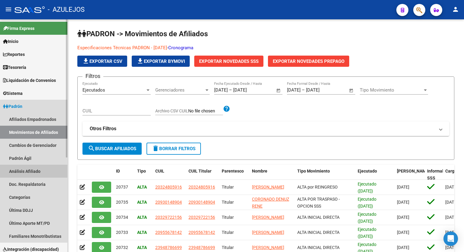
click at [26, 171] on link "Análisis Afiliado" at bounding box center [33, 171] width 67 height 13
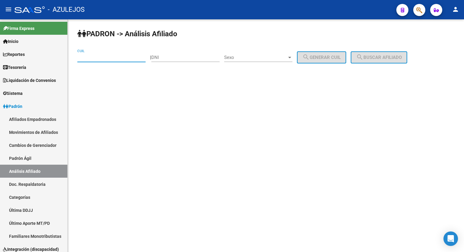
click at [105, 56] on input "CUIL" at bounding box center [111, 57] width 68 height 5
type input "27-95175461-2"
click at [385, 58] on span "search Buscar afiliado" at bounding box center [379, 57] width 46 height 5
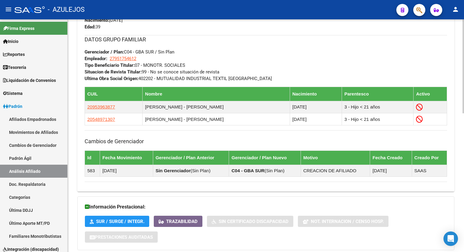
scroll to position [317, 0]
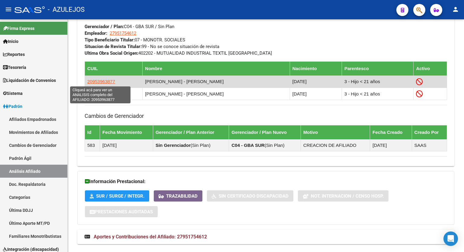
click at [101, 82] on span "20953963877" at bounding box center [101, 81] width 28 height 5
type textarea "20953963877"
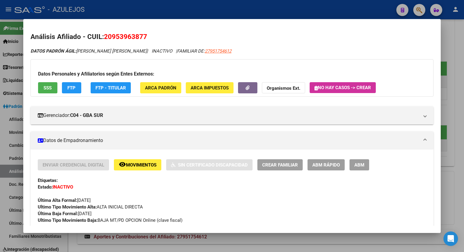
click at [53, 87] on button "SSS" at bounding box center [47, 87] width 19 height 11
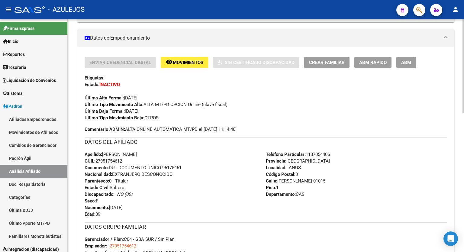
scroll to position [114, 0]
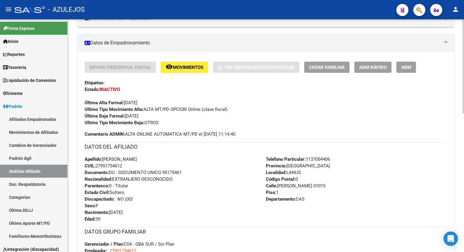
click at [464, 72] on div at bounding box center [464, 112] width 2 height 94
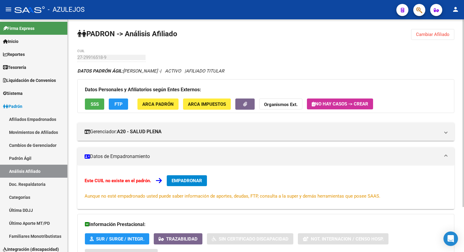
scroll to position [30, 0]
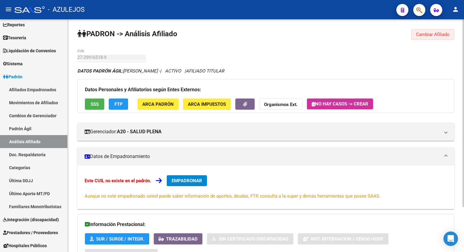
click at [441, 36] on span "Cambiar Afiliado" at bounding box center [433, 34] width 34 height 5
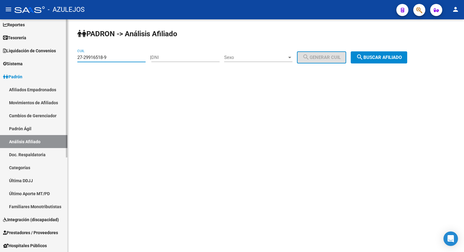
drag, startPoint x: 110, startPoint y: 58, endPoint x: 36, endPoint y: 68, distance: 74.7
click at [36, 68] on mat-sidenav-container "Firma Express Inicio Calendario SSS Instructivos Contacto OS Reportes Tablero d…" at bounding box center [232, 135] width 464 height 233
click at [381, 55] on span "search Buscar afiliado" at bounding box center [379, 57] width 46 height 5
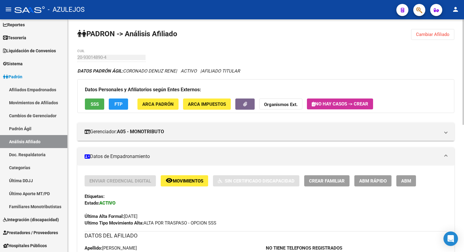
click at [464, 52] on div at bounding box center [464, 71] width 2 height 105
click at [430, 32] on span "Cambiar Afiliado" at bounding box center [433, 34] width 34 height 5
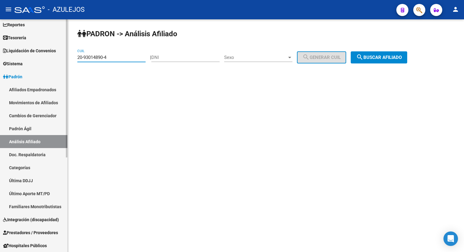
drag, startPoint x: 115, startPoint y: 58, endPoint x: 34, endPoint y: 64, distance: 81.8
click at [34, 64] on mat-sidenav-container "Firma Express Inicio Calendario SSS Instructivos Contacto OS Reportes Tablero d…" at bounding box center [232, 135] width 464 height 233
type input "20-94188595-1"
click at [384, 58] on span "search Buscar afiliado" at bounding box center [379, 57] width 46 height 5
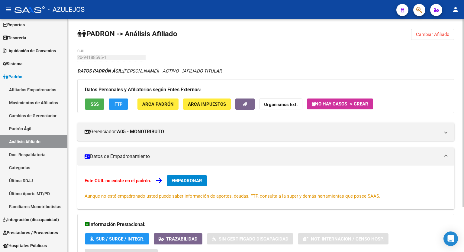
scroll to position [56, 0]
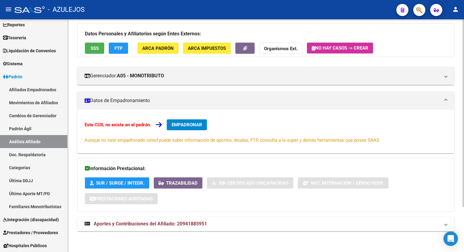
click at [463, 163] on div at bounding box center [464, 158] width 2 height 188
click at [188, 225] on span "Aportes y Contribuciones del Afiliado: 20941885951" at bounding box center [150, 224] width 113 height 6
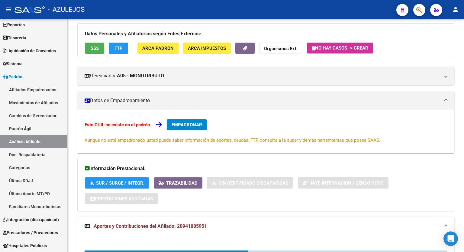
scroll to position [91, 0]
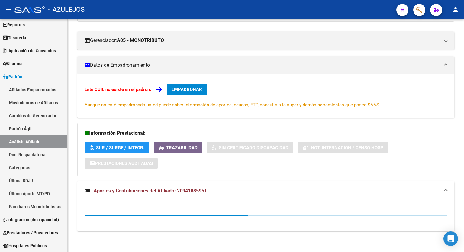
click at [463, 188] on div at bounding box center [464, 168] width 2 height 167
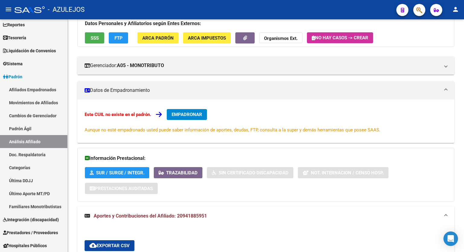
scroll to position [0, 0]
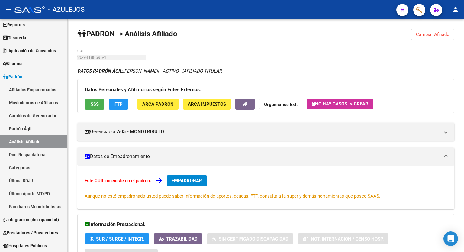
click at [464, 67] on div at bounding box center [464, 70] width 2 height 103
click at [187, 181] on span "EMPADRONAR" at bounding box center [187, 180] width 31 height 5
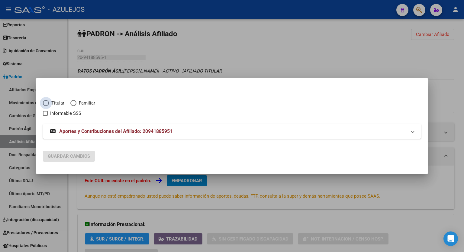
click at [44, 102] on span "Elija una opción" at bounding box center [46, 103] width 6 height 6
click at [44, 102] on input "Titular" at bounding box center [46, 103] width 6 height 6
radio input "true"
checkbox input "true"
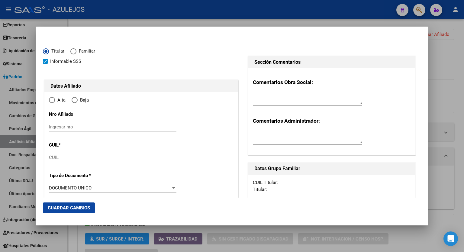
type input "20-94188595-1"
radio input "true"
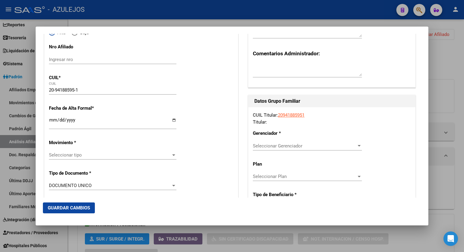
scroll to position [63, 0]
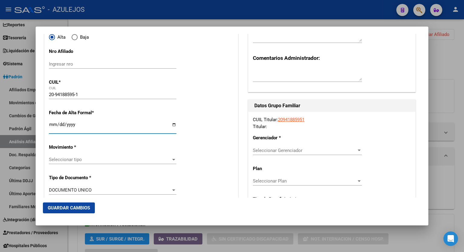
click at [171, 125] on input "Ingresar fecha" at bounding box center [112, 127] width 127 height 10
type input "[DATE]"
click at [173, 159] on div at bounding box center [173, 160] width 3 height 2
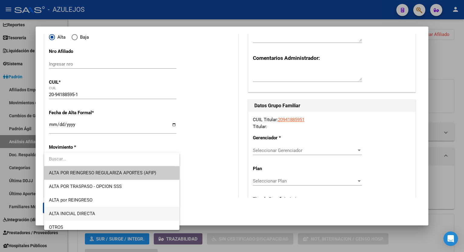
click at [110, 209] on span "ALTA INICIAL DIRECTA" at bounding box center [112, 214] width 126 height 14
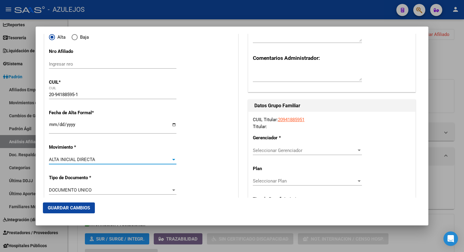
click at [163, 158] on div "ALTA INICIAL DIRECTA" at bounding box center [110, 159] width 122 height 5
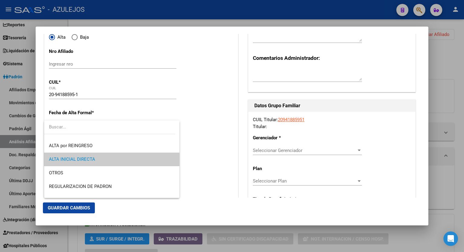
scroll to position [0, 0]
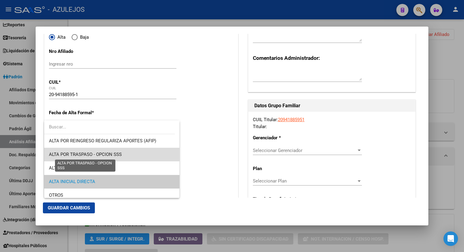
click at [112, 154] on span "ALTA POR TRASPASO - OPCION SSS" at bounding box center [85, 154] width 73 height 5
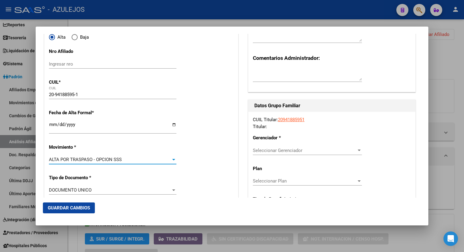
click at [357, 149] on div at bounding box center [359, 150] width 5 height 5
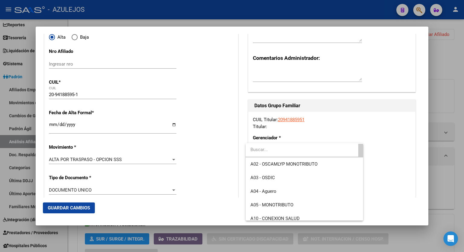
scroll to position [16, 0]
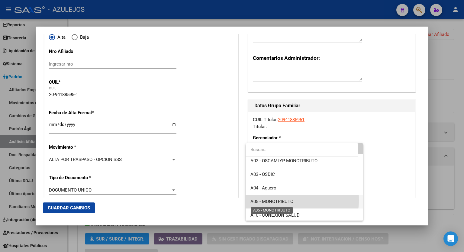
click at [284, 200] on span "A05 - MONOTRIBUTO" at bounding box center [271, 201] width 43 height 5
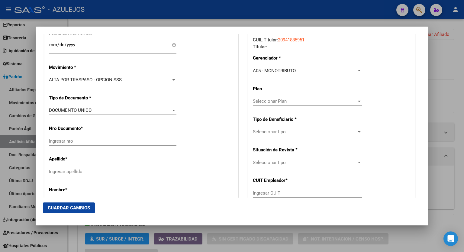
scroll to position [156, 0]
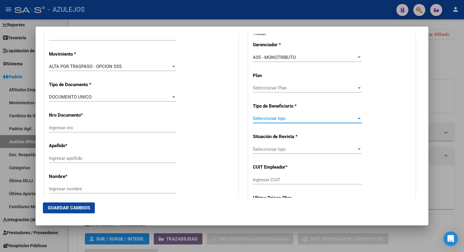
click at [357, 119] on div at bounding box center [359, 118] width 5 height 5
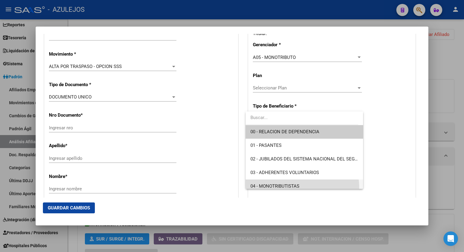
click at [302, 187] on span "04 - MONOTRIBUTISTAS" at bounding box center [304, 186] width 108 height 14
type input "20-94188595-1"
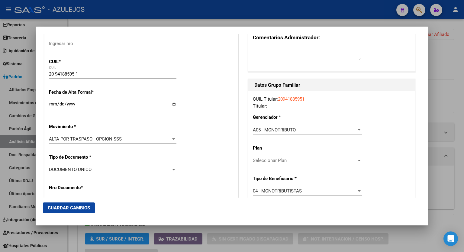
scroll to position [73, 0]
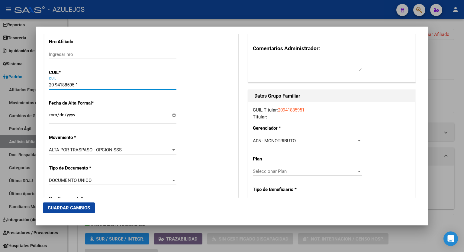
drag, startPoint x: 55, startPoint y: 85, endPoint x: 75, endPoint y: 85, distance: 20.2
click at [75, 85] on input "20-94188595-1" at bounding box center [112, 84] width 127 height 5
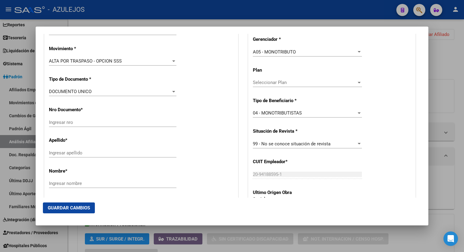
scroll to position [179, 0]
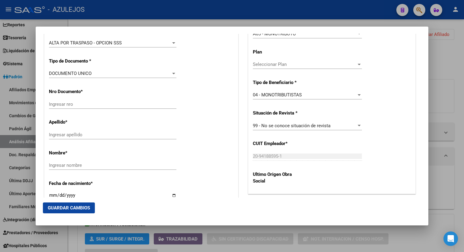
click at [108, 98] on div "Nro Documento * Ingresar nro" at bounding box center [141, 99] width 185 height 31
click at [85, 102] on input "Ingresar nro" at bounding box center [112, 104] width 127 height 5
paste input "94188595"
type input "94188595"
click at [72, 134] on input "Ingresar apellido" at bounding box center [112, 134] width 127 height 5
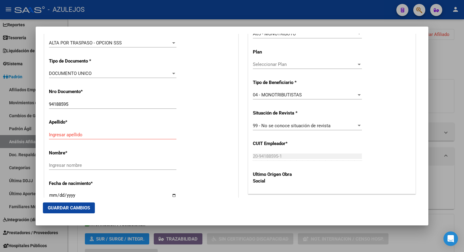
scroll to position [179, 0]
click at [86, 138] on div "Ingresar apellido" at bounding box center [112, 135] width 127 height 9
type input "[PERSON_NAME]"
click at [72, 163] on input "Ingresar nombre" at bounding box center [112, 165] width 127 height 5
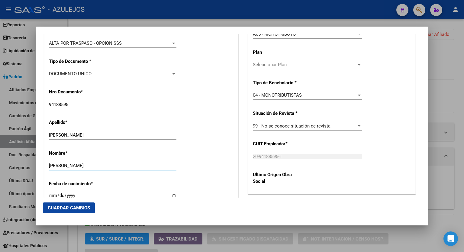
type input "[PERSON_NAME]"
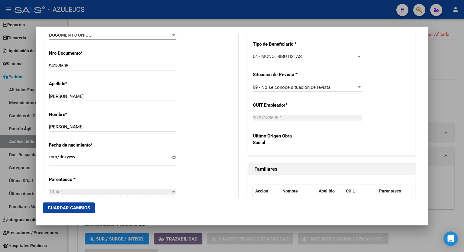
scroll to position [222, 0]
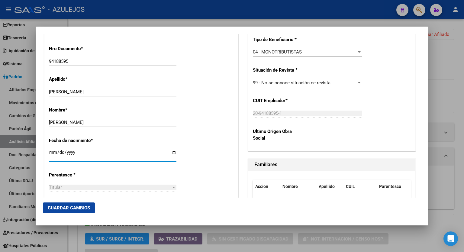
click at [171, 151] on input "Ingresar fecha" at bounding box center [112, 155] width 127 height 10
type input "[DATE]"
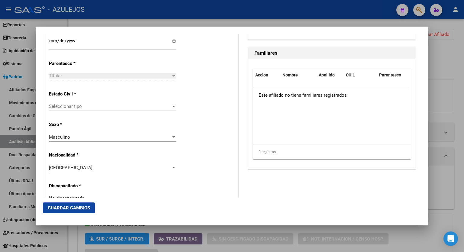
scroll to position [353, 0]
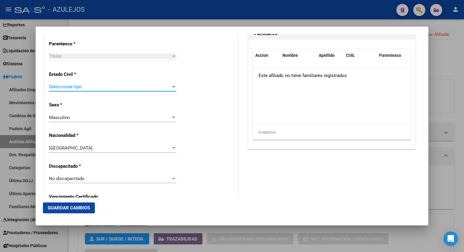
click at [172, 86] on div at bounding box center [173, 87] width 3 height 2
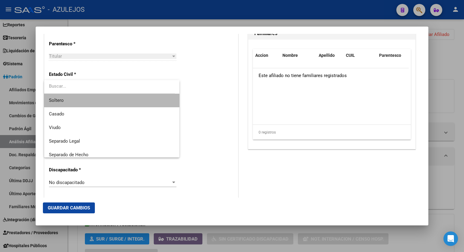
click at [126, 97] on span "Soltero" at bounding box center [112, 101] width 126 height 14
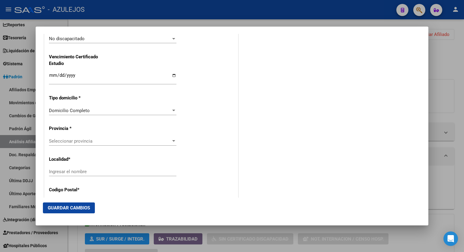
scroll to position [499, 0]
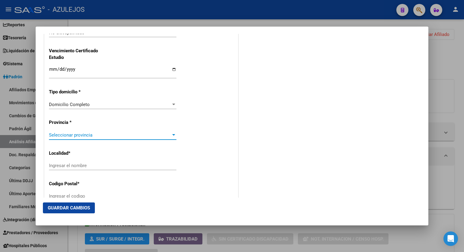
click at [171, 133] on div at bounding box center [173, 135] width 5 height 5
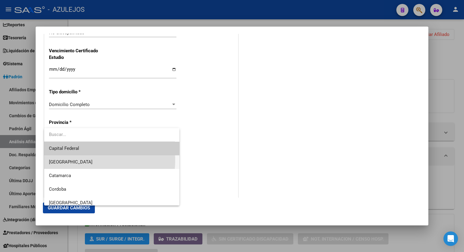
click at [76, 160] on span "[GEOGRAPHIC_DATA]" at bounding box center [112, 162] width 126 height 14
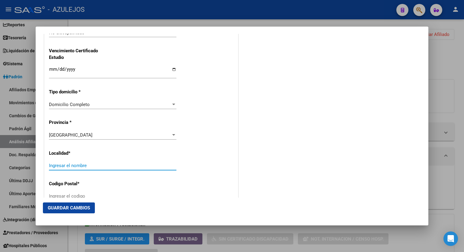
click at [102, 164] on input "Ingresar el nombre" at bounding box center [112, 165] width 127 height 5
type input "CIUDAD EVITA"
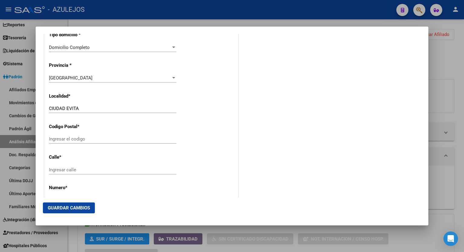
scroll to position [560, 0]
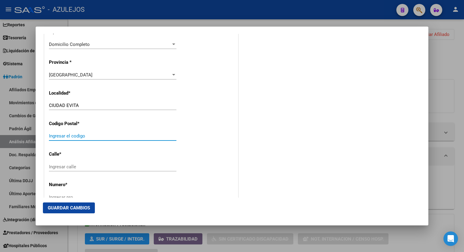
click at [85, 136] on input "Ingresar el codigo" at bounding box center [112, 135] width 127 height 5
type input "1778"
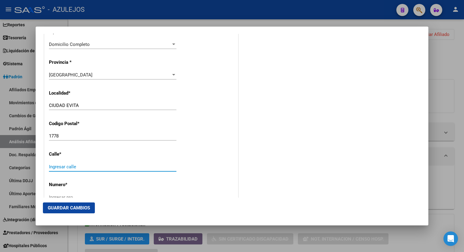
click at [90, 166] on input "Ingresar calle" at bounding box center [112, 166] width 127 height 5
type input "LAS ROSAS"
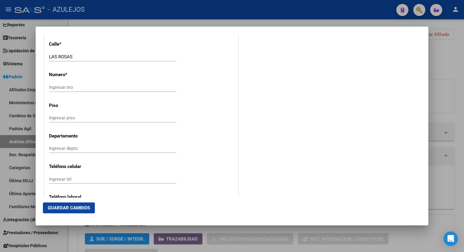
click at [74, 83] on div "Ingresar nro" at bounding box center [112, 87] width 127 height 9
type input "365"
click at [64, 207] on span "Guardar Cambios" at bounding box center [69, 207] width 42 height 5
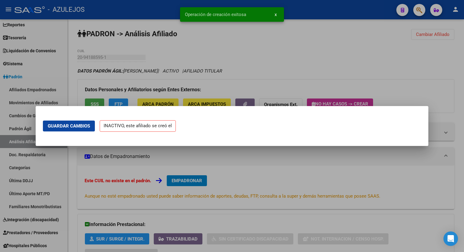
scroll to position [0, 0]
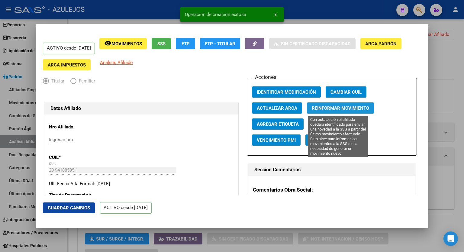
click at [349, 110] on span "Reinformar Movimiento" at bounding box center [340, 107] width 57 height 5
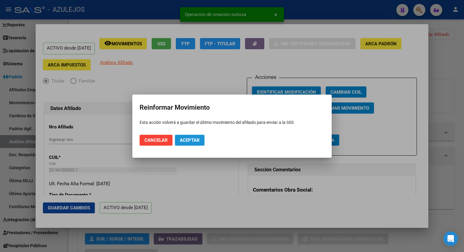
click at [191, 139] on span "Aceptar" at bounding box center [190, 139] width 20 height 5
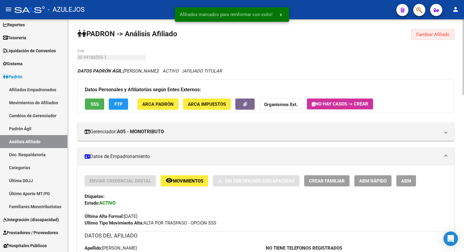
click at [434, 37] on span "Cambiar Afiliado" at bounding box center [433, 34] width 34 height 5
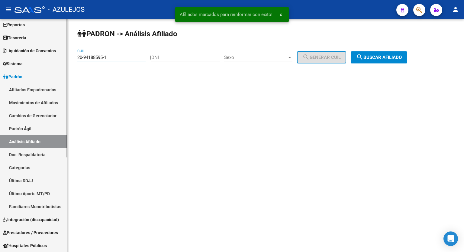
drag, startPoint x: 125, startPoint y: 59, endPoint x: 51, endPoint y: 51, distance: 75.0
click at [51, 51] on mat-sidenav-container "Firma Express Inicio Calendario SSS Instructivos Contacto OS Reportes Tablero d…" at bounding box center [232, 135] width 464 height 233
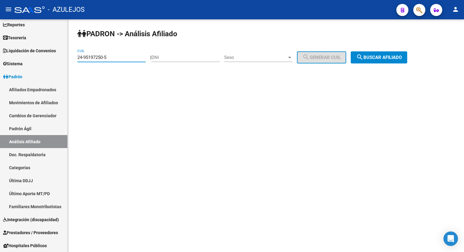
type input "24-95197250-5"
click at [383, 58] on span "search Buscar afiliado" at bounding box center [379, 57] width 46 height 5
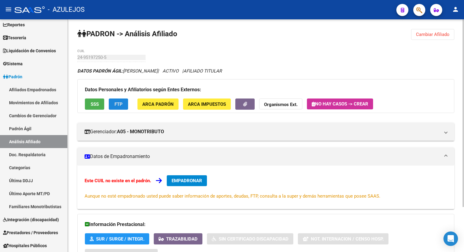
click at [118, 107] on span "FTP" at bounding box center [119, 104] width 8 height 5
click at [190, 178] on span "EMPADRONAR" at bounding box center [187, 180] width 31 height 5
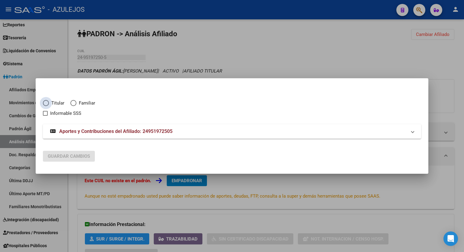
click at [45, 101] on span "Elija una opción" at bounding box center [46, 103] width 6 height 6
click at [45, 101] on input "Titular" at bounding box center [46, 103] width 6 height 6
radio input "true"
checkbox input "true"
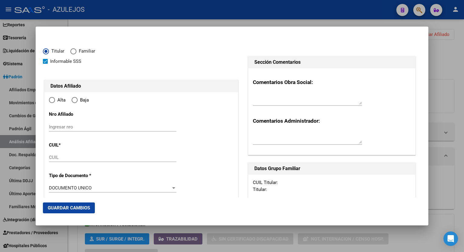
type input "24-95197250-5"
radio input "true"
click at [171, 188] on input "Ingresar fecha" at bounding box center [112, 190] width 127 height 10
type input "[DATE]"
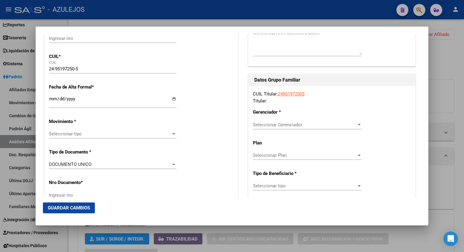
scroll to position [90, 0]
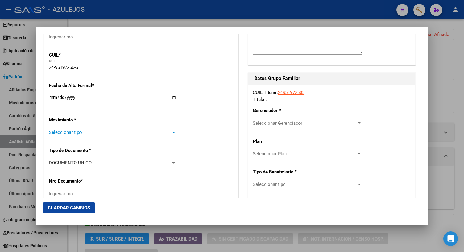
click at [172, 132] on div at bounding box center [173, 133] width 3 height 2
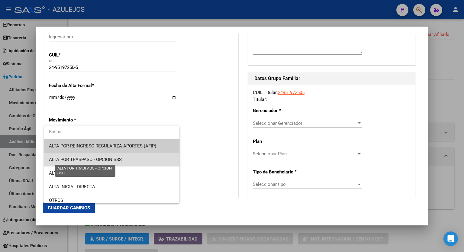
click at [121, 157] on span "ALTA POR TRASPASO - OPCION SSS" at bounding box center [85, 159] width 73 height 5
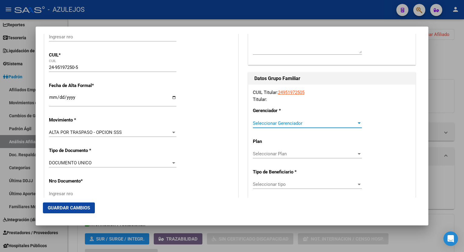
click at [352, 124] on span "Seleccionar Gerenciador" at bounding box center [305, 123] width 104 height 5
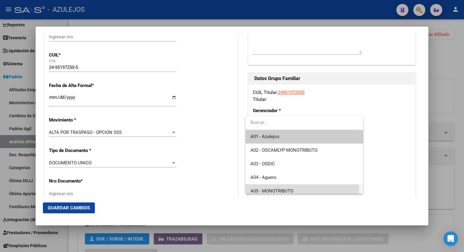
click at [301, 188] on span "A05 - MONOTRIBUTO" at bounding box center [304, 191] width 108 height 14
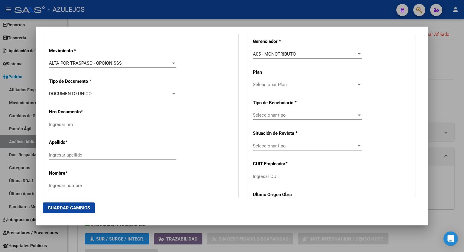
scroll to position [164, 0]
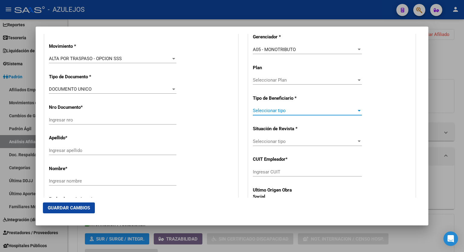
click at [357, 110] on div at bounding box center [359, 110] width 5 height 5
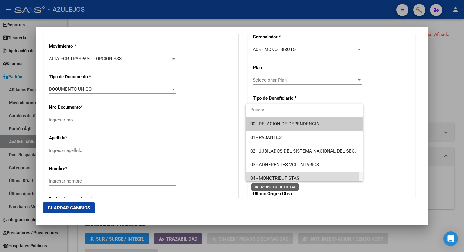
click at [299, 177] on span "04 - MONOTRIBUTISTAS" at bounding box center [274, 178] width 49 height 5
type input "24-95197250-5"
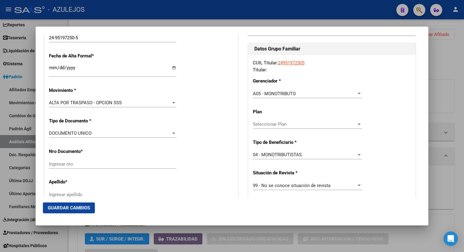
scroll to position [108, 0]
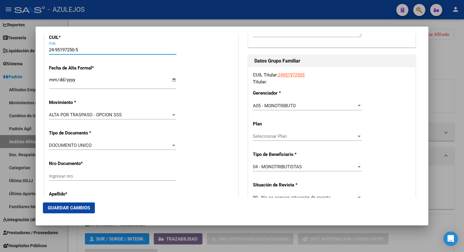
drag, startPoint x: 56, startPoint y: 50, endPoint x: 75, endPoint y: 49, distance: 18.5
click at [75, 49] on input "24-95197250-5" at bounding box center [112, 49] width 127 height 5
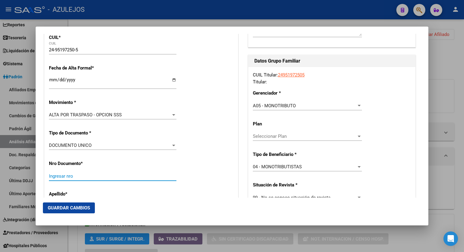
click at [65, 173] on input "Ingresar nro" at bounding box center [112, 175] width 127 height 5
paste input "95197250"
type input "95197250"
click at [117, 194] on div "Apellido * Ingresar apellido" at bounding box center [141, 201] width 185 height 31
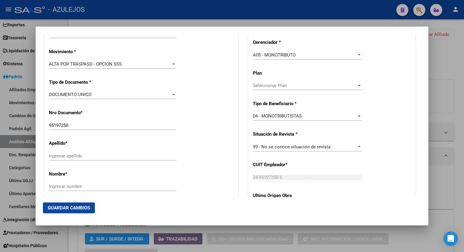
scroll to position [173, 0]
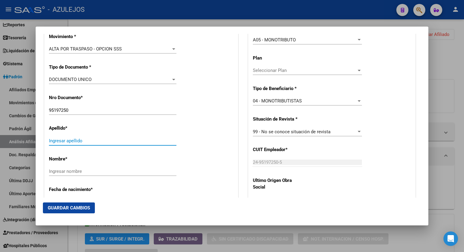
click at [97, 140] on input "Ingresar apellido" at bounding box center [112, 140] width 127 height 5
type input "[PERSON_NAME]"
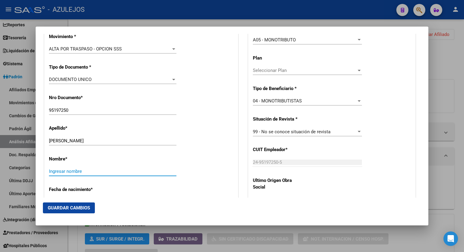
click at [85, 170] on input "Ingresar nombre" at bounding box center [112, 171] width 127 height 5
type input "[PERSON_NAME]"
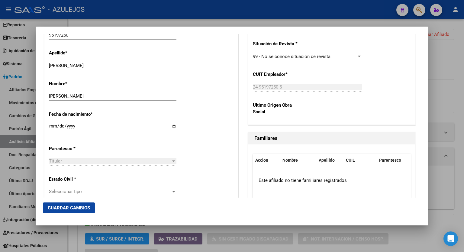
scroll to position [250, 0]
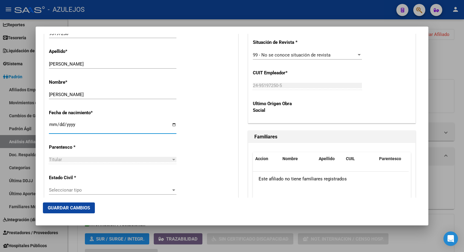
click at [169, 125] on input "Ingresar fecha" at bounding box center [112, 127] width 127 height 10
click at [172, 125] on input "Ingresar fecha" at bounding box center [112, 127] width 127 height 10
type input "[DATE]"
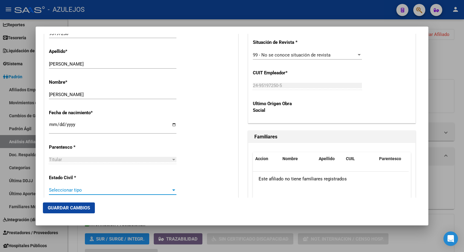
click at [171, 189] on div at bounding box center [173, 190] width 5 height 5
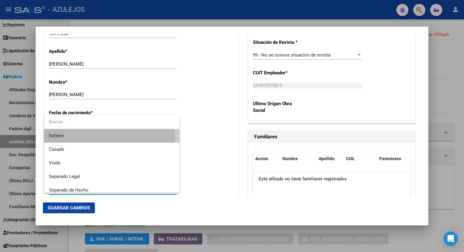
click at [65, 136] on span "Soltero" at bounding box center [112, 136] width 126 height 14
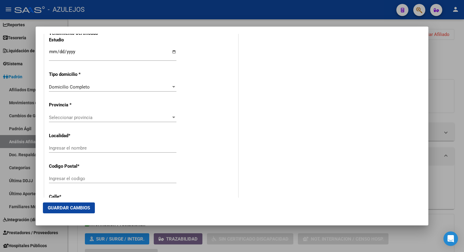
scroll to position [534, 0]
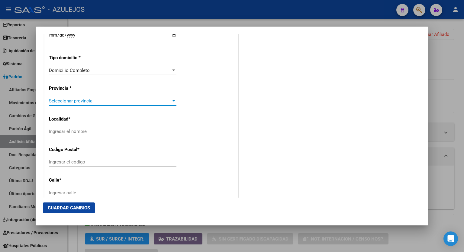
click at [171, 102] on div at bounding box center [173, 100] width 5 height 5
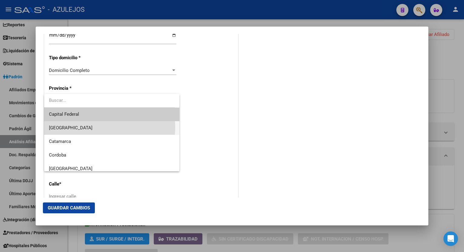
click at [82, 127] on span "[GEOGRAPHIC_DATA]" at bounding box center [112, 128] width 126 height 14
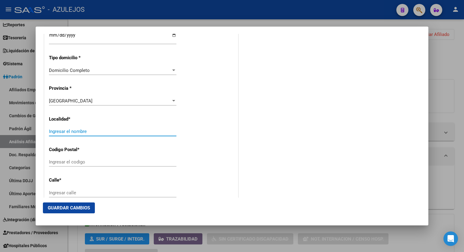
click at [88, 131] on input "Ingresar el nombre" at bounding box center [112, 131] width 127 height 5
type input "VIRREY DEL PINO"
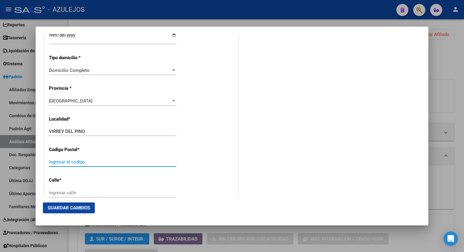
click at [80, 162] on input "Ingresar el codigo" at bounding box center [112, 161] width 127 height 5
type input "1746"
click at [89, 194] on input "Ingresar calle" at bounding box center [112, 192] width 127 height 5
type input "LAS MARGARITAS"
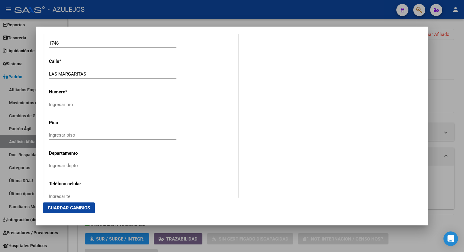
scroll to position [654, 0]
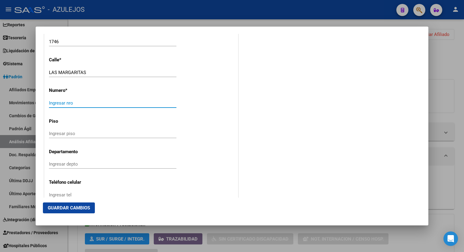
click at [65, 102] on input "Ingresar nro" at bounding box center [112, 102] width 127 height 5
type input "S/N"
click at [68, 203] on button "Guardar Cambios" at bounding box center [69, 207] width 52 height 11
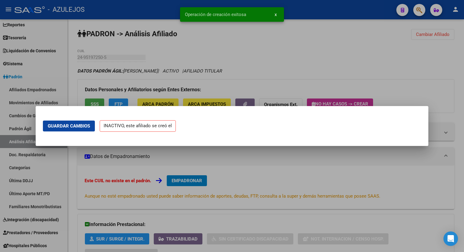
scroll to position [0, 0]
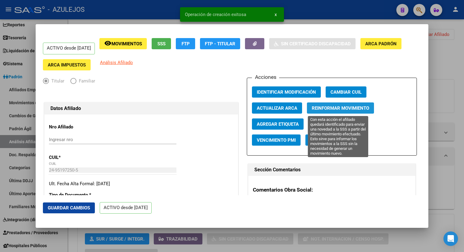
click at [336, 106] on span "Reinformar Movimiento" at bounding box center [340, 107] width 57 height 5
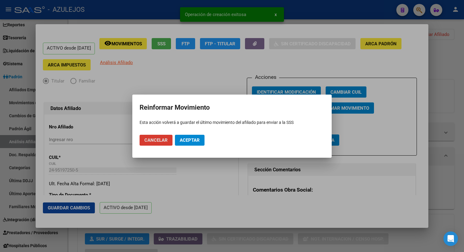
click at [191, 140] on span "Aceptar" at bounding box center [190, 139] width 20 height 5
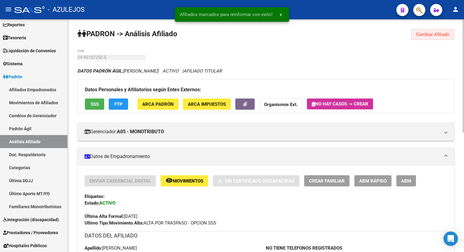
click at [436, 30] on button "Cambiar Afiliado" at bounding box center [432, 34] width 43 height 11
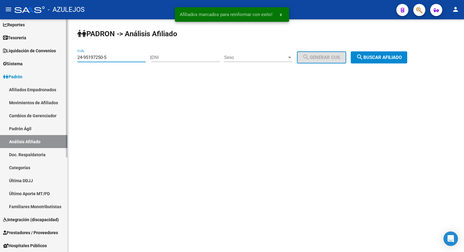
drag, startPoint x: 118, startPoint y: 58, endPoint x: 24, endPoint y: 73, distance: 94.5
click at [24, 73] on mat-sidenav-container "Firma Express Inicio Calendario SSS Instructivos Contacto OS Reportes Tablero d…" at bounding box center [232, 135] width 464 height 233
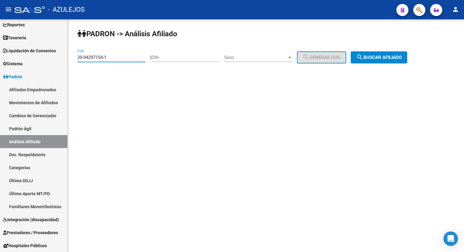
type input "20-94297154-1"
click at [398, 58] on span "search Buscar afiliado" at bounding box center [379, 57] width 46 height 5
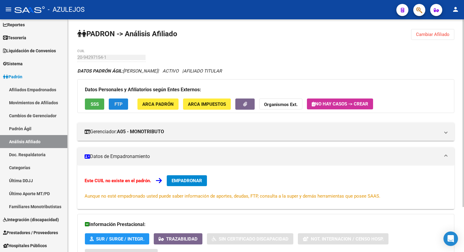
click at [122, 104] on span "FTP" at bounding box center [119, 104] width 8 height 5
click at [186, 180] on span "EMPADRONAR" at bounding box center [187, 180] width 31 height 5
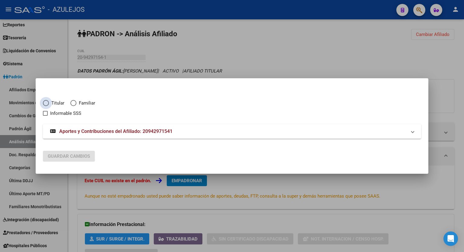
click at [47, 103] on span "Elija una opción" at bounding box center [46, 103] width 6 height 6
click at [47, 103] on input "Titular" at bounding box center [46, 103] width 6 height 6
radio input "true"
checkbox input "true"
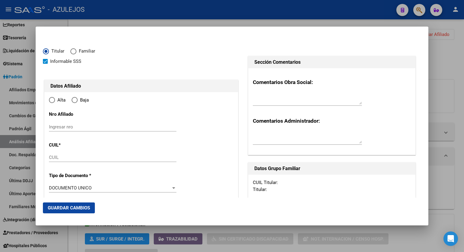
type input "20-94297154-1"
type input "94297154"
type input "[PERSON_NAME]"
type input "[DATE]"
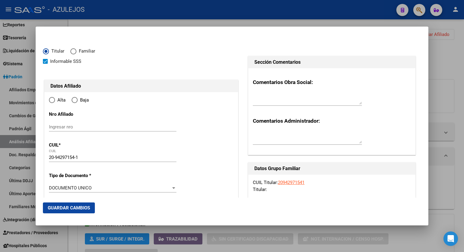
type input "[GEOGRAPHIC_DATA]"
type input "1609"
type input "GORRITI"
type input "3488"
radio input "true"
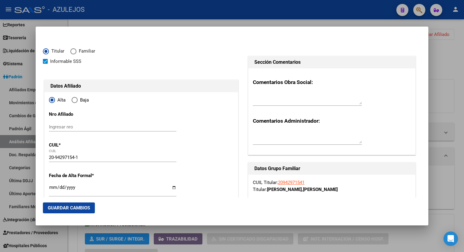
type input "[GEOGRAPHIC_DATA]"
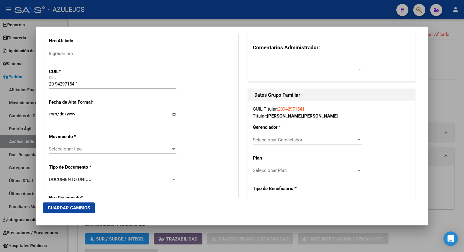
scroll to position [89, 0]
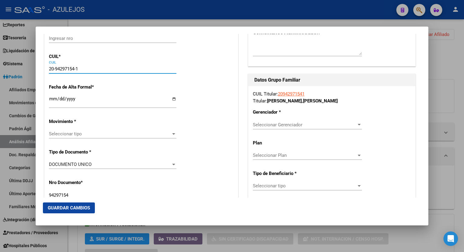
drag, startPoint x: 75, startPoint y: 69, endPoint x: 56, endPoint y: 69, distance: 19.3
click at [56, 69] on input "20-94297154-1" at bounding box center [112, 68] width 127 height 5
click at [173, 98] on input "Ingresar fecha" at bounding box center [112, 101] width 127 height 10
type input "[DATE]"
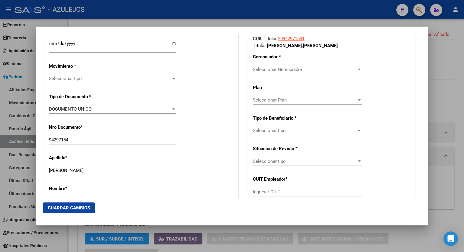
scroll to position [149, 0]
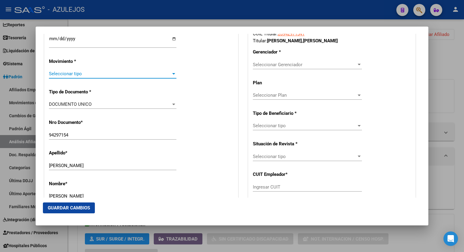
click at [171, 73] on div at bounding box center [173, 73] width 5 height 5
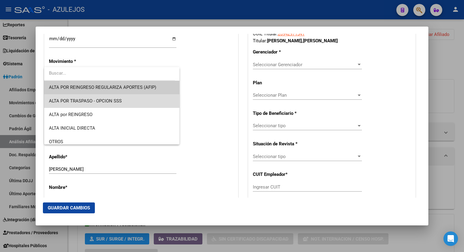
click at [126, 97] on span "ALTA POR TRASPASO - OPCION SSS" at bounding box center [112, 101] width 126 height 14
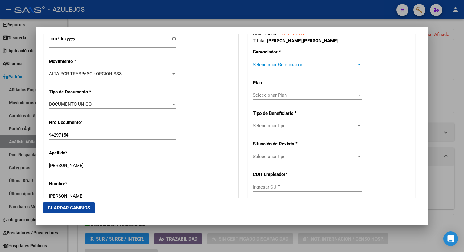
click at [358, 64] on div at bounding box center [359, 65] width 3 height 2
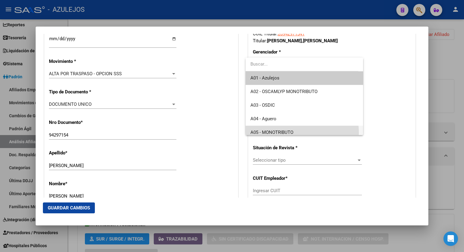
click at [294, 133] on span "A05 - MONOTRIBUTO" at bounding box center [304, 133] width 108 height 14
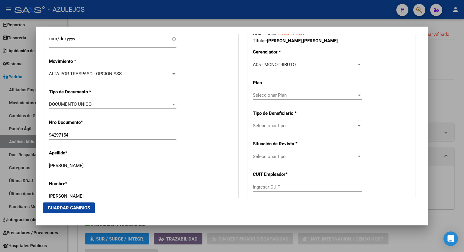
click at [359, 124] on app-drop-down-list "Tipo de Beneficiario * Seleccionar tipo Seleccionar tipo" at bounding box center [310, 120] width 114 height 18
click at [352, 126] on span "Seleccionar tipo" at bounding box center [305, 125] width 104 height 5
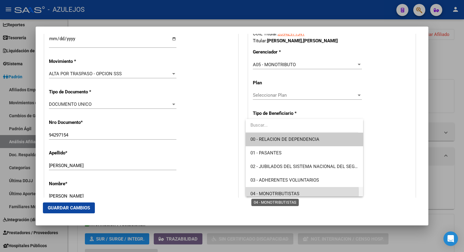
click at [286, 192] on span "04 - MONOTRIBUTISTAS" at bounding box center [274, 193] width 49 height 5
type input "20-94297154-1"
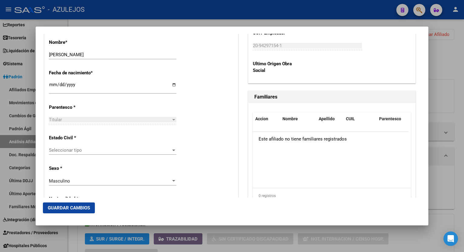
scroll to position [307, 0]
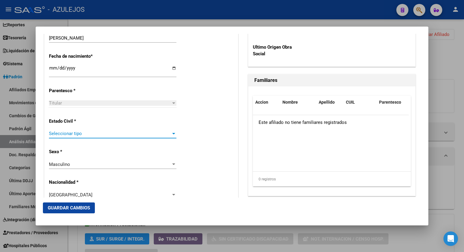
click at [171, 133] on div at bounding box center [173, 133] width 5 height 5
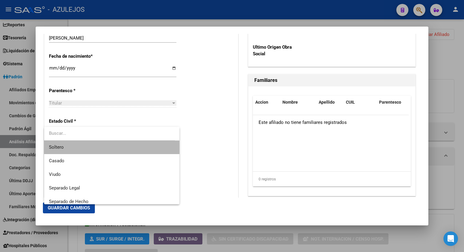
click at [121, 146] on span "Soltero" at bounding box center [112, 147] width 126 height 14
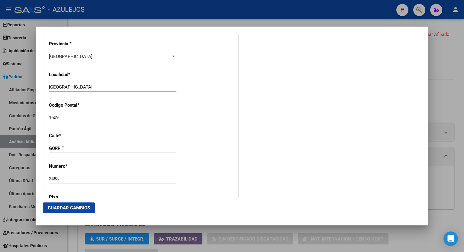
scroll to position [595, 0]
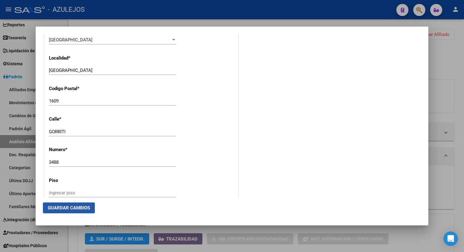
click at [62, 212] on button "Guardar Cambios" at bounding box center [69, 207] width 52 height 11
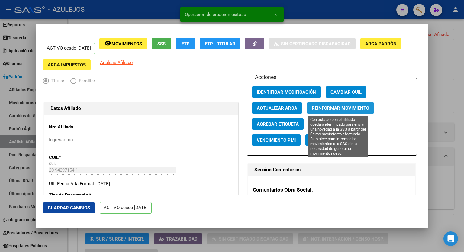
click at [341, 107] on span "Reinformar Movimiento" at bounding box center [340, 107] width 57 height 5
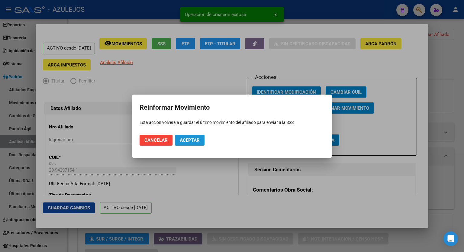
click at [185, 140] on span "Aceptar" at bounding box center [190, 139] width 20 height 5
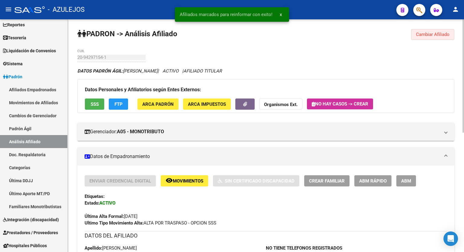
click at [434, 32] on span "Cambiar Afiliado" at bounding box center [433, 34] width 34 height 5
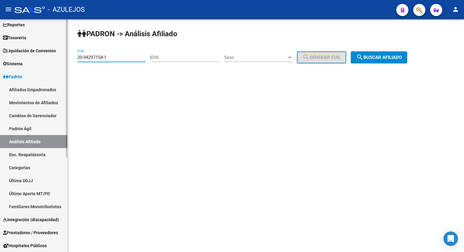
drag, startPoint x: 114, startPoint y: 57, endPoint x: 28, endPoint y: 70, distance: 87.3
click at [28, 70] on mat-sidenav-container "Firma Express Inicio Calendario SSS Instructivos Contacto OS Reportes Tablero d…" at bounding box center [232, 135] width 464 height 233
type input "27-95175461-2"
click at [378, 60] on span "search Buscar afiliado" at bounding box center [379, 57] width 46 height 5
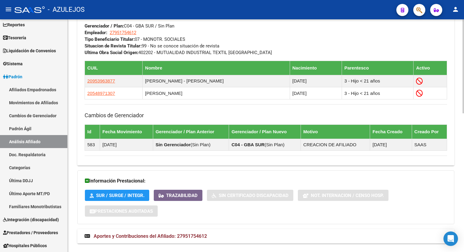
scroll to position [344, 0]
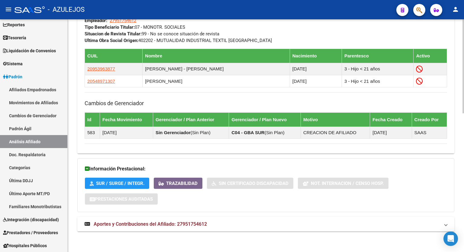
click at [464, 221] on div at bounding box center [464, 205] width 2 height 94
click at [155, 223] on span "Aportes y Contribuciones del Afiliado: 27951754612" at bounding box center [150, 224] width 113 height 6
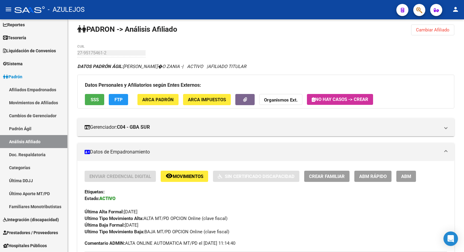
scroll to position [0, 0]
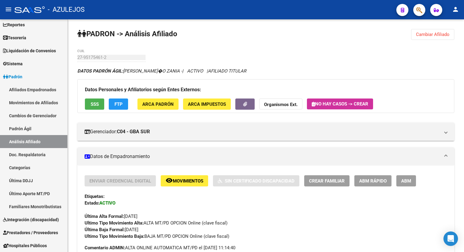
click at [463, 42] on div at bounding box center [464, 51] width 2 height 64
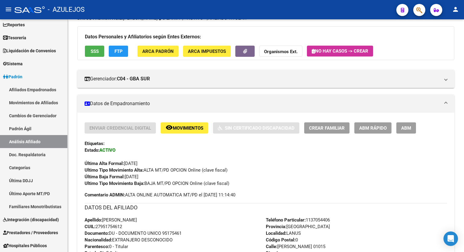
scroll to position [56, 0]
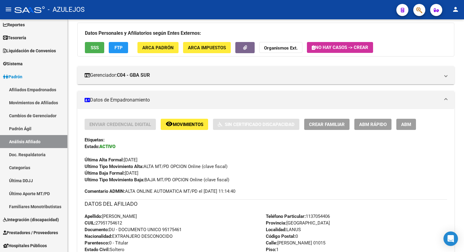
click at [464, 84] on div at bounding box center [464, 67] width 2 height 64
click at [373, 124] on span "ABM Rápido" at bounding box center [372, 124] width 27 height 5
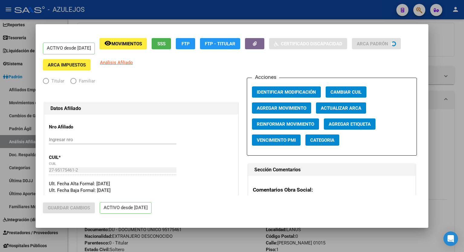
radio input "true"
type input "27-95175461-2"
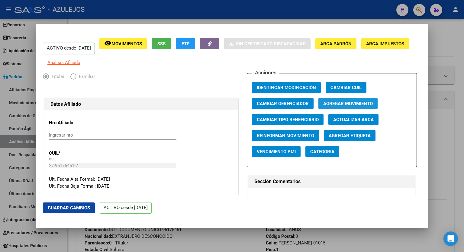
click at [342, 106] on span "Agregar Movimiento" at bounding box center [348, 103] width 50 height 5
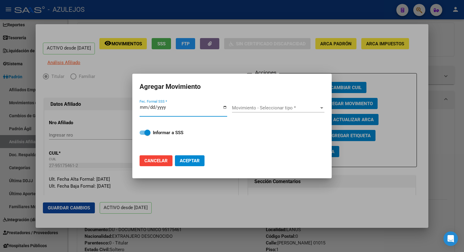
click at [226, 105] on input "Fec. Formal SSS *" at bounding box center [184, 110] width 88 height 10
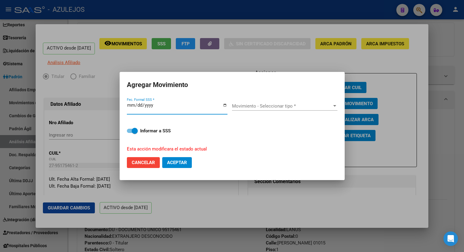
type input "[DATE]"
click at [335, 103] on div "Movimiento - Seleccionar tipo *" at bounding box center [284, 105] width 105 height 5
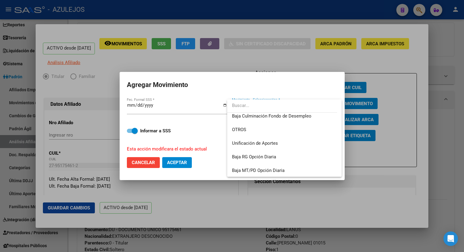
scroll to position [439, 0]
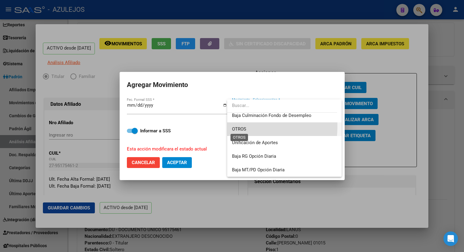
click at [238, 126] on span "OTROS" at bounding box center [239, 128] width 14 height 5
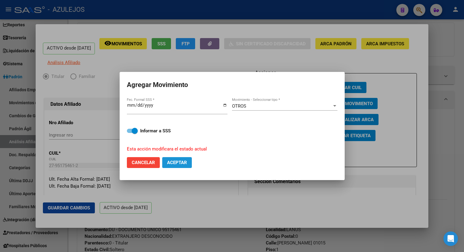
click at [175, 162] on span "Aceptar" at bounding box center [177, 162] width 20 height 5
checkbox input "false"
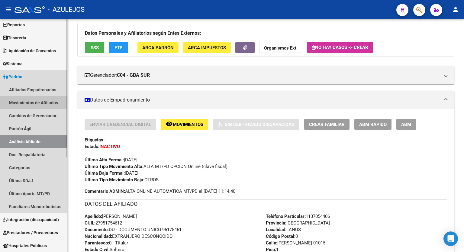
click at [31, 103] on link "Movimientos de Afiliados" at bounding box center [33, 102] width 67 height 13
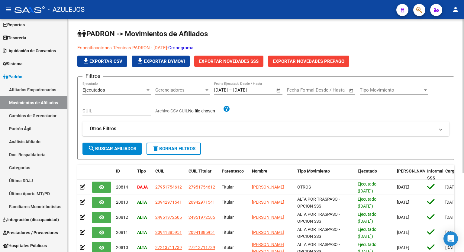
click at [252, 62] on span "Exportar Novedades SSS" at bounding box center [229, 61] width 60 height 5
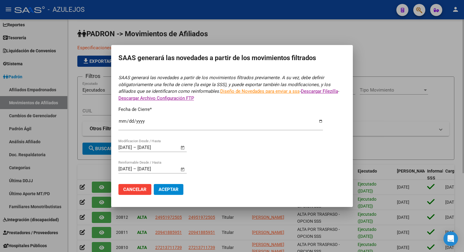
type input "[DATE]"
click at [135, 190] on span "Cancelar" at bounding box center [134, 189] width 23 height 5
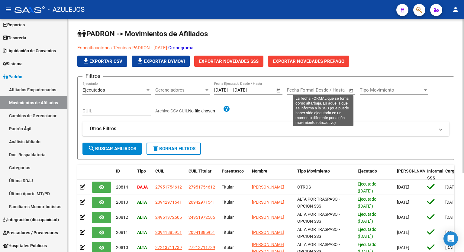
click at [350, 89] on span "Open calendar" at bounding box center [351, 90] width 15 height 15
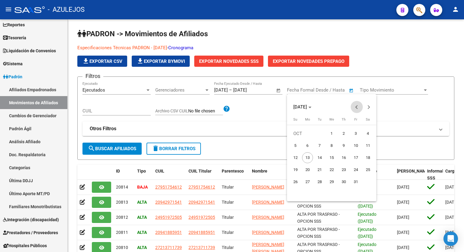
click at [355, 108] on span "Previous month" at bounding box center [357, 107] width 12 height 12
click at [305, 144] on span "1" at bounding box center [307, 145] width 11 height 11
type input "[DATE]"
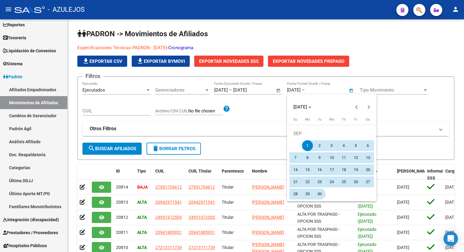
click at [321, 194] on span "30" at bounding box center [319, 194] width 11 height 11
type input "[DATE]"
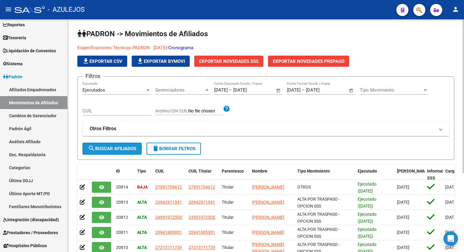
click at [111, 149] on span "search Buscar Afiliados" at bounding box center [112, 148] width 48 height 5
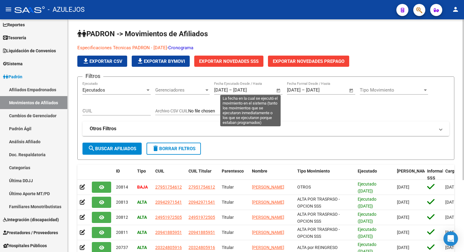
click at [278, 89] on span "Open calendar" at bounding box center [278, 90] width 15 height 15
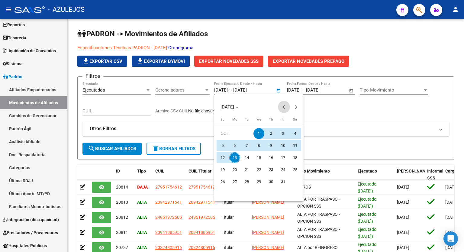
click at [282, 105] on span "Previous month" at bounding box center [284, 107] width 12 height 12
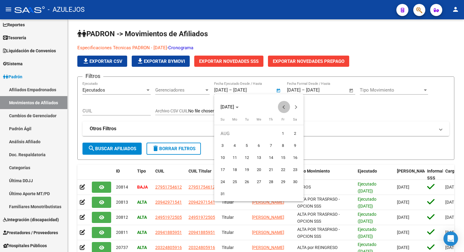
click at [282, 105] on span "Previous month" at bounding box center [284, 107] width 12 height 12
click at [224, 144] on span "1" at bounding box center [222, 145] width 11 height 11
type input "[DATE]"
click at [299, 106] on span "Next month" at bounding box center [296, 107] width 12 height 12
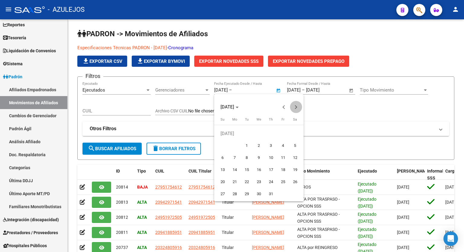
click at [299, 106] on span "Next month" at bounding box center [296, 107] width 12 height 12
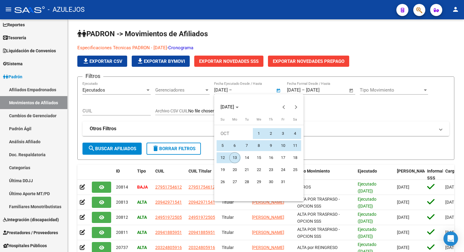
click at [235, 153] on span "13" at bounding box center [234, 157] width 11 height 11
type input "[DATE]"
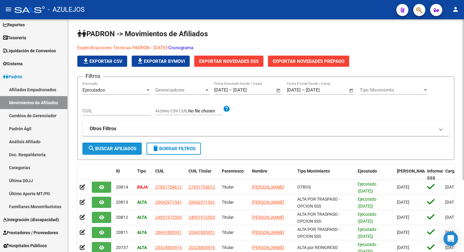
click at [116, 144] on button "search Buscar Afiliados" at bounding box center [111, 149] width 59 height 12
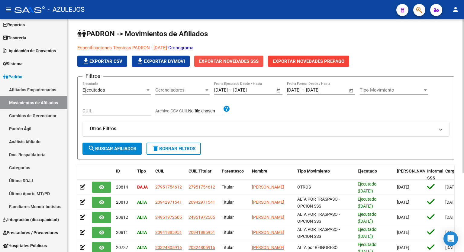
click at [236, 60] on span "Exportar Novedades SSS" at bounding box center [229, 61] width 60 height 5
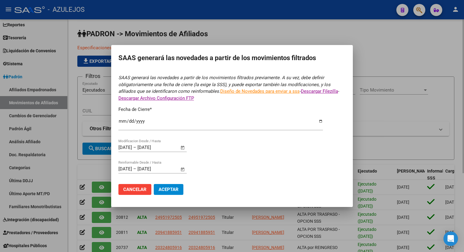
type input "[DATE]"
click at [169, 191] on span "Aceptar" at bounding box center [169, 189] width 20 height 5
